Goal: Navigation & Orientation: Find specific page/section

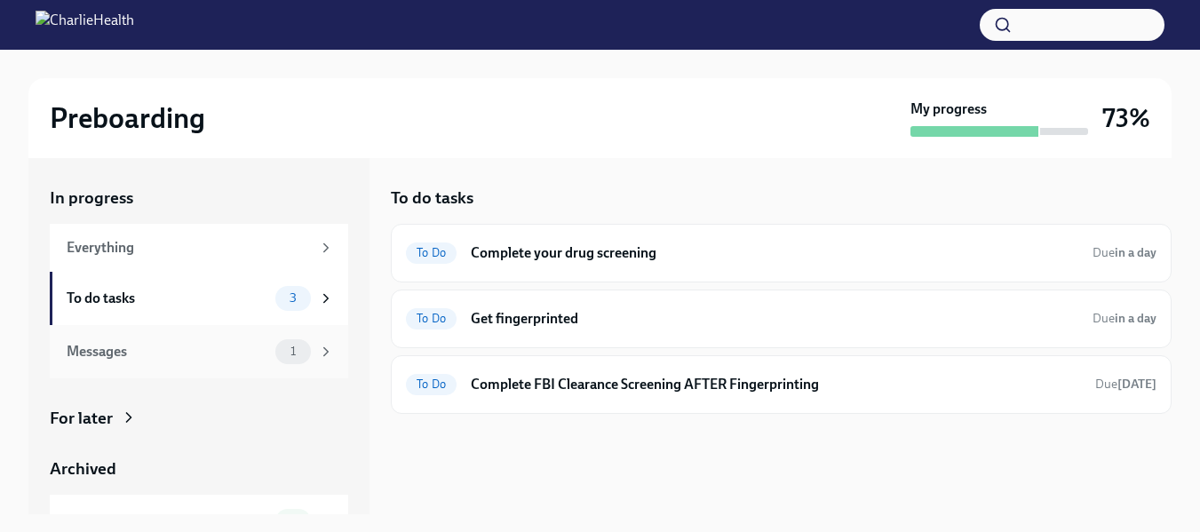
click at [184, 342] on div "Messages" at bounding box center [168, 352] width 202 height 20
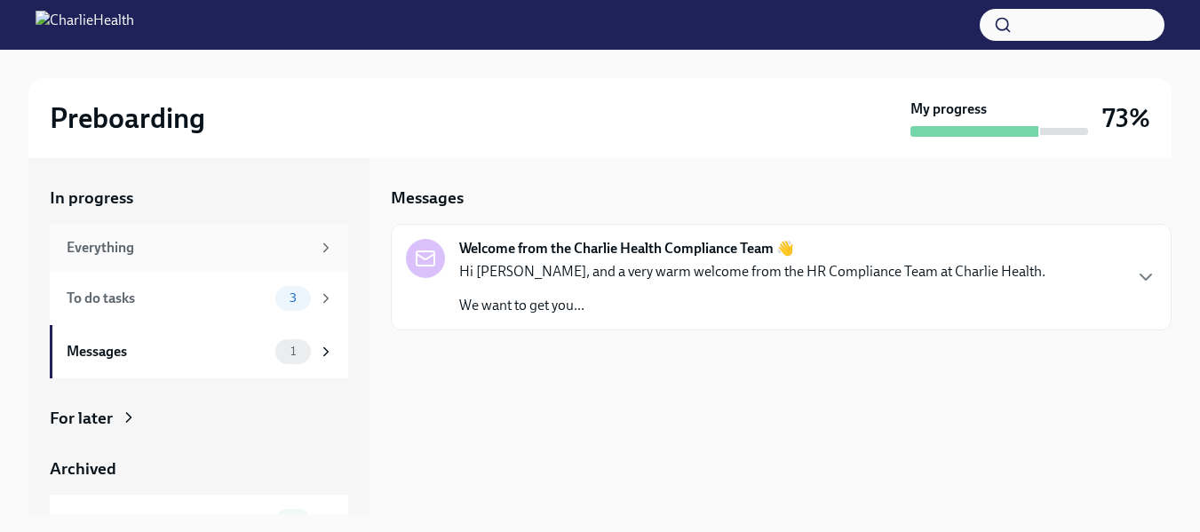
click at [149, 250] on div "Everything" at bounding box center [189, 248] width 244 height 20
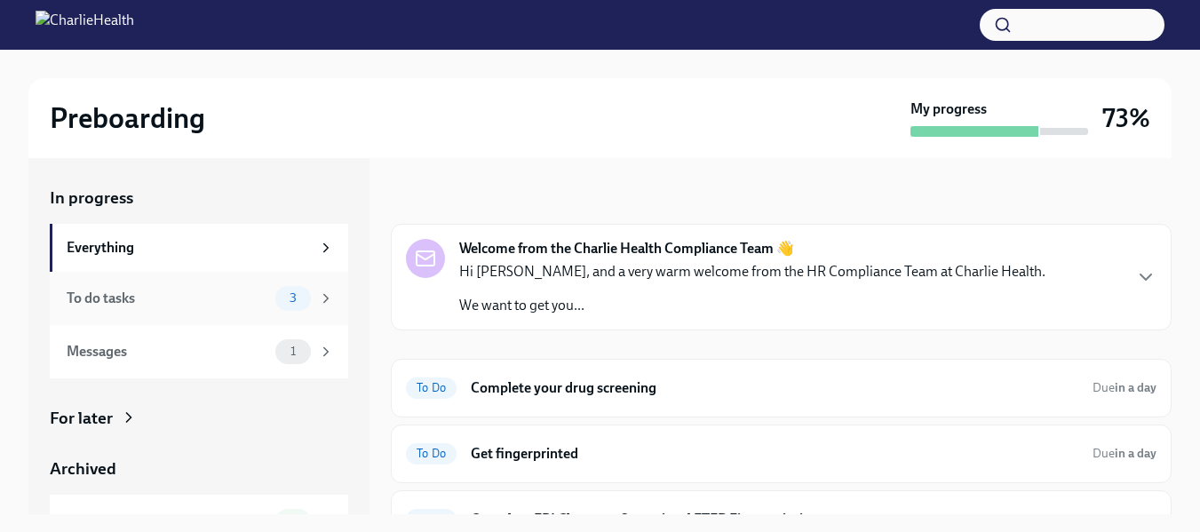
click at [184, 299] on div "To do tasks" at bounding box center [168, 299] width 202 height 20
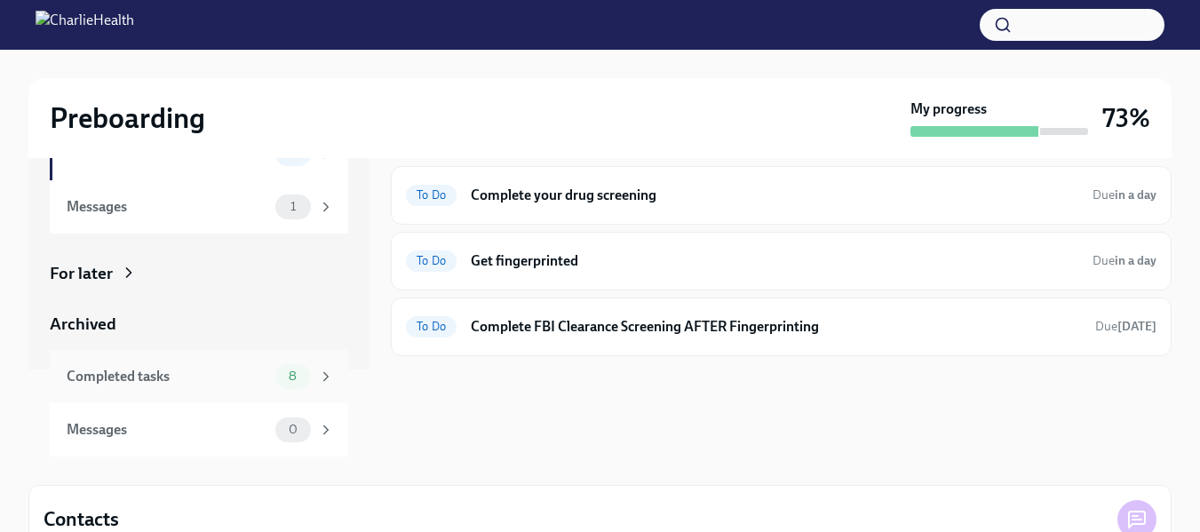
scroll to position [89, 0]
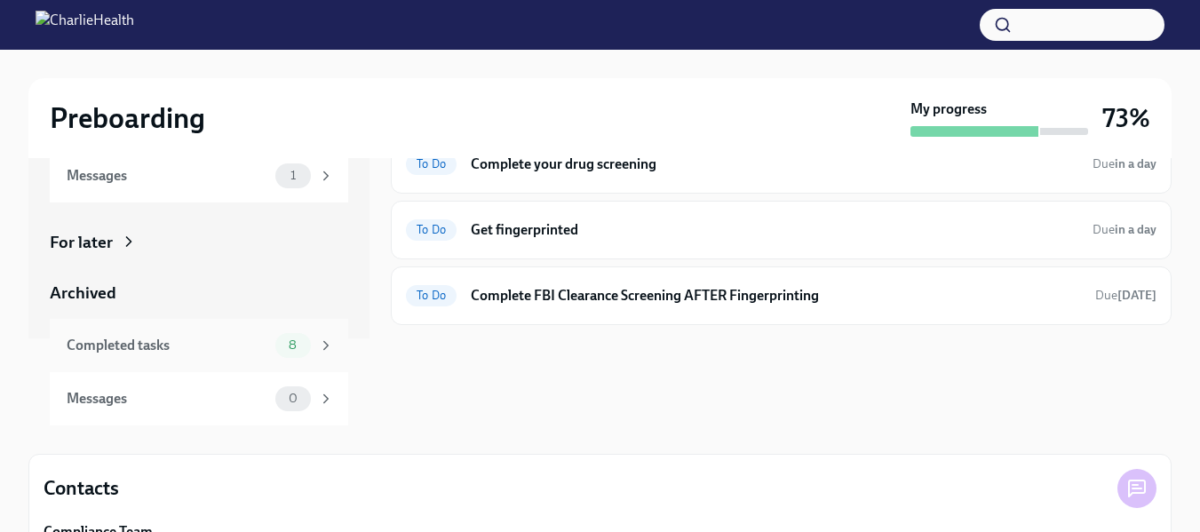
click at [201, 336] on div "Completed tasks" at bounding box center [168, 346] width 202 height 20
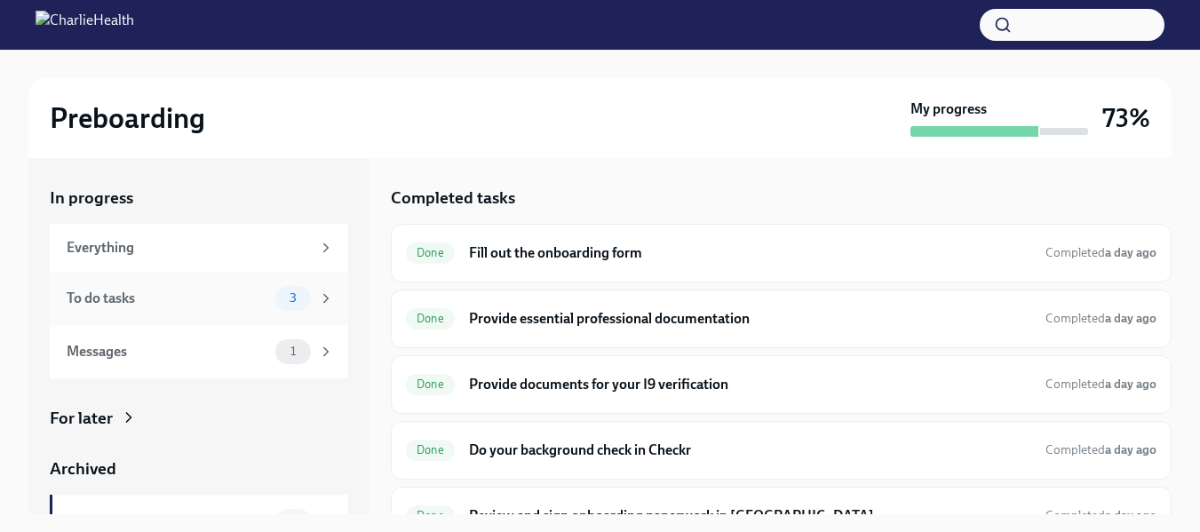
click at [170, 289] on div "To do tasks" at bounding box center [168, 299] width 202 height 20
